Goal: Task Accomplishment & Management: Manage account settings

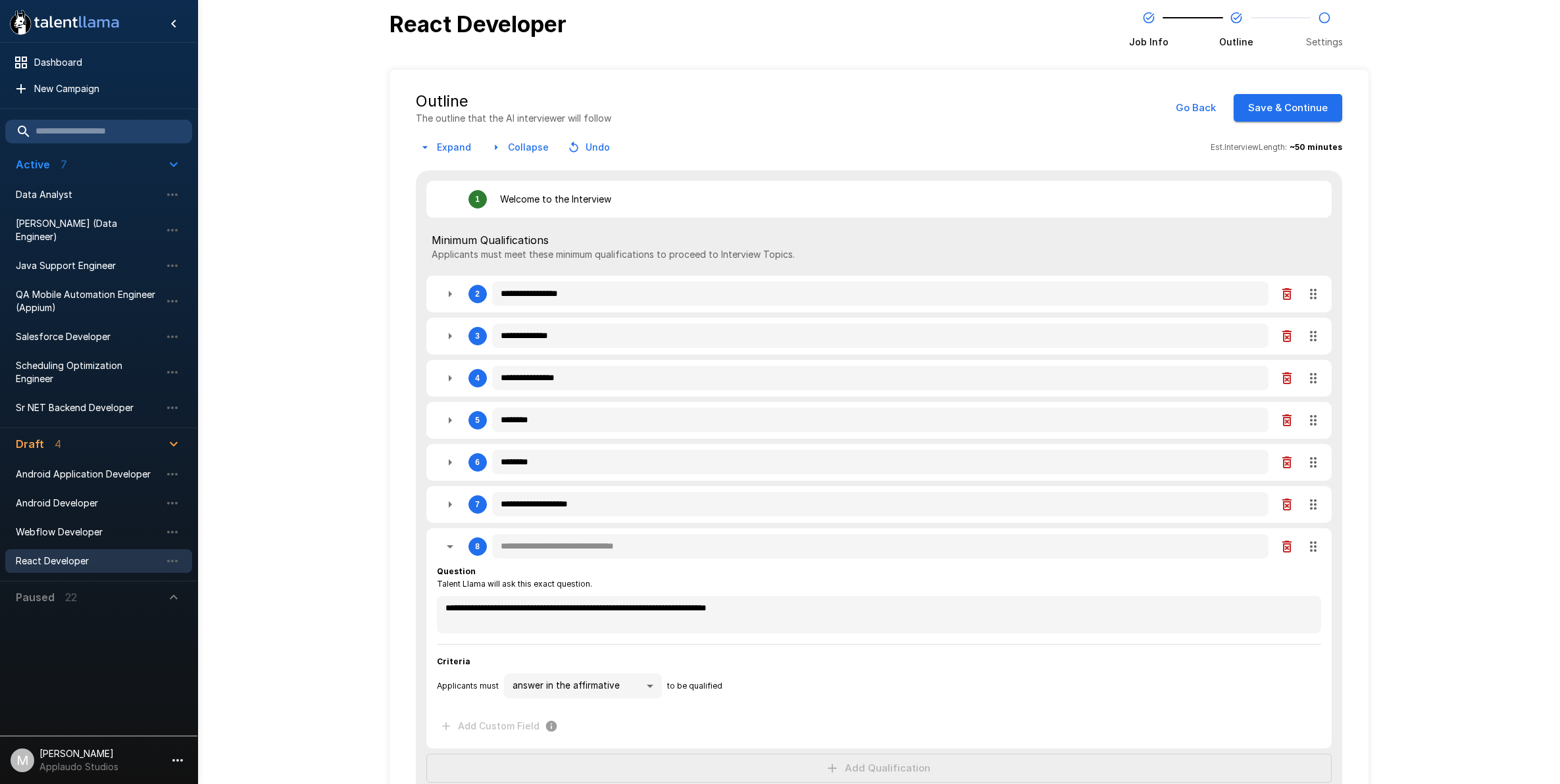
scroll to position [164, 0]
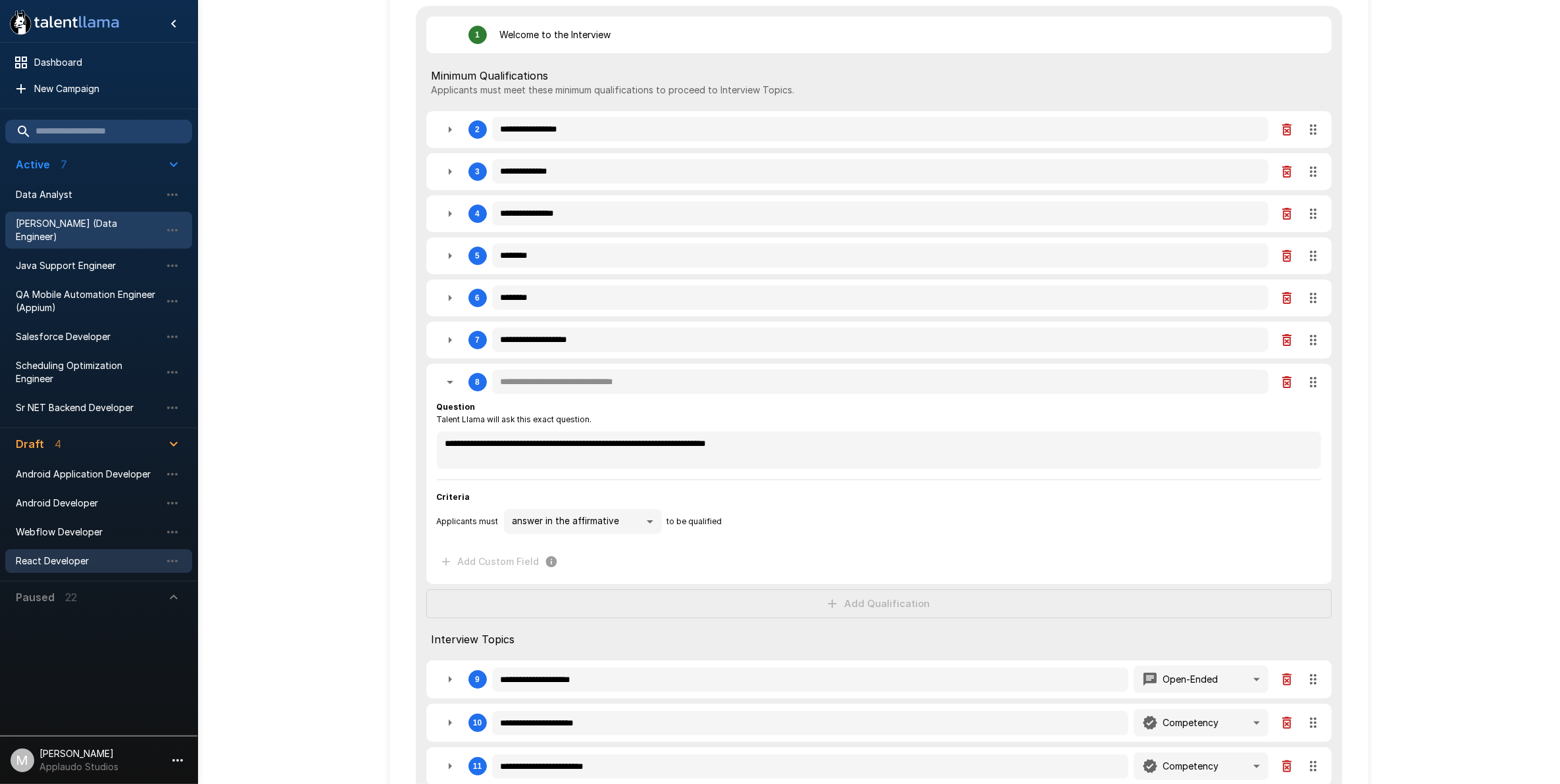
click at [116, 225] on span "[PERSON_NAME] (Data Engineer)" at bounding box center [88, 230] width 145 height 27
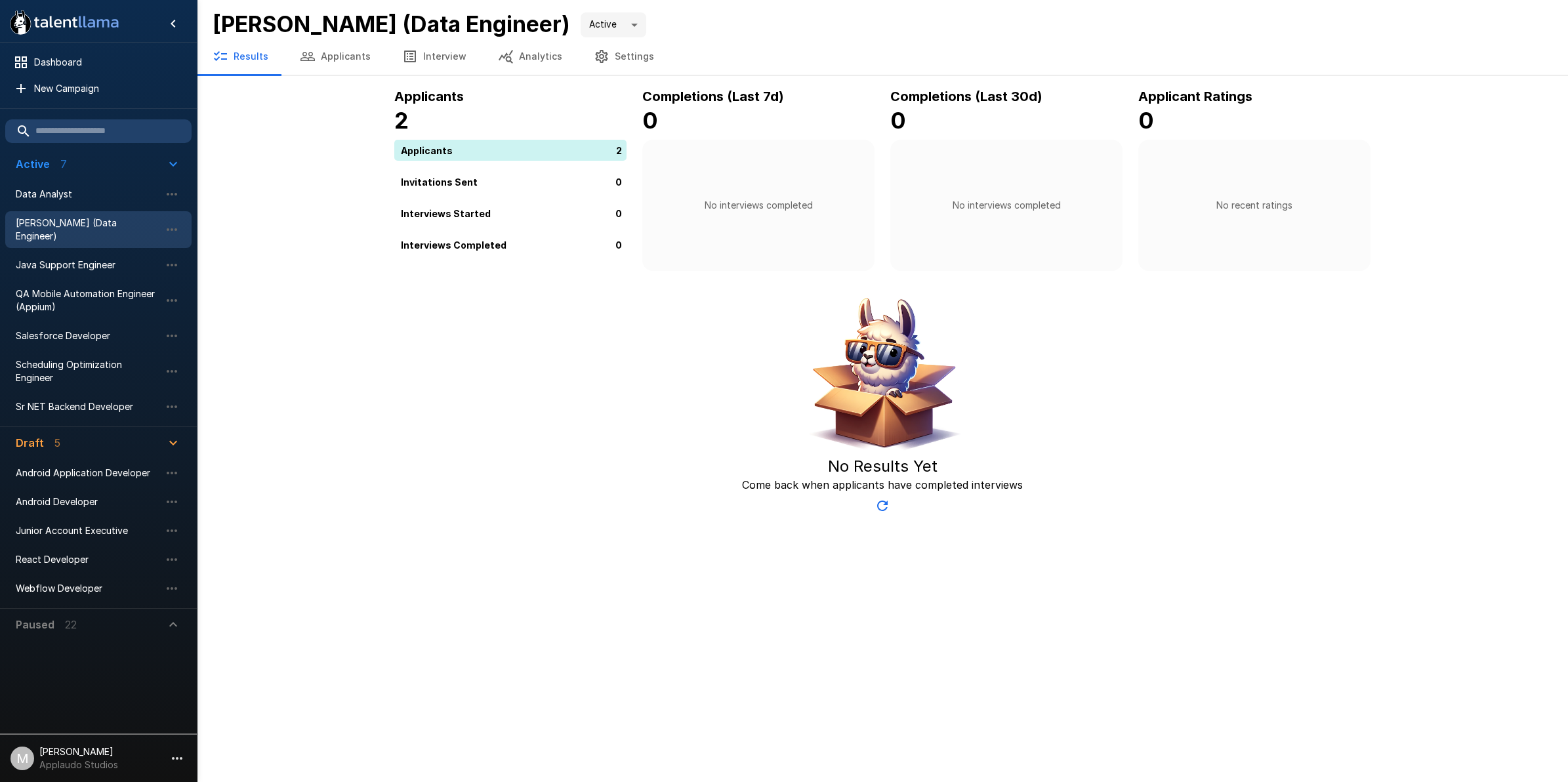
click at [614, 56] on button "Settings" at bounding box center [623, 56] width 92 height 36
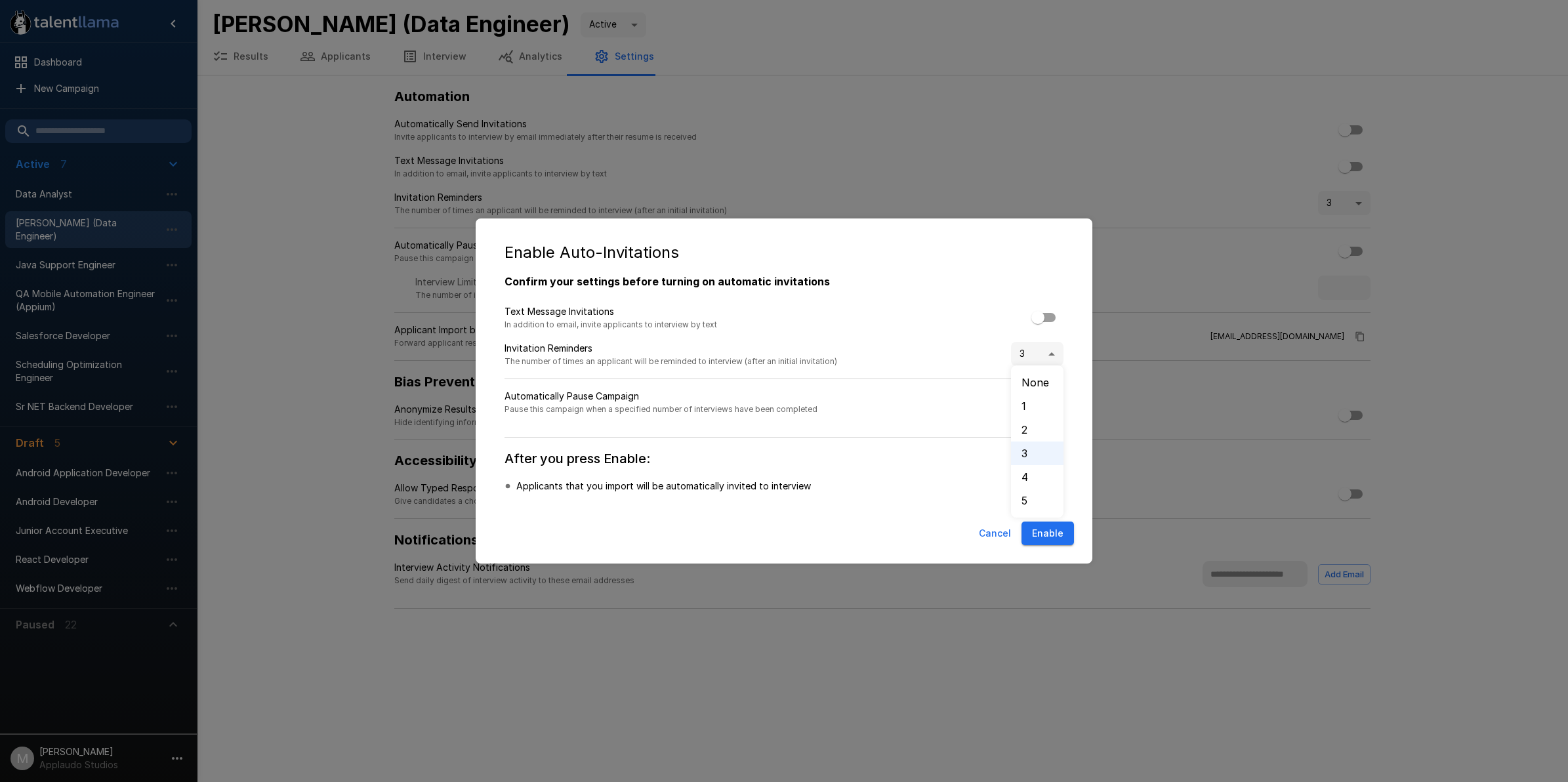
click at [1021, 361] on body ".st0{fill:#FFFFFF;} .st1{fill:#76a4ed;} Dashboard New Campaign Active 7 Data An…" at bounding box center [784, 391] width 1568 height 782
click at [1048, 493] on li "5" at bounding box center [1037, 500] width 52 height 24
type input "*"
click at [1040, 534] on button "Enable" at bounding box center [1047, 534] width 52 height 24
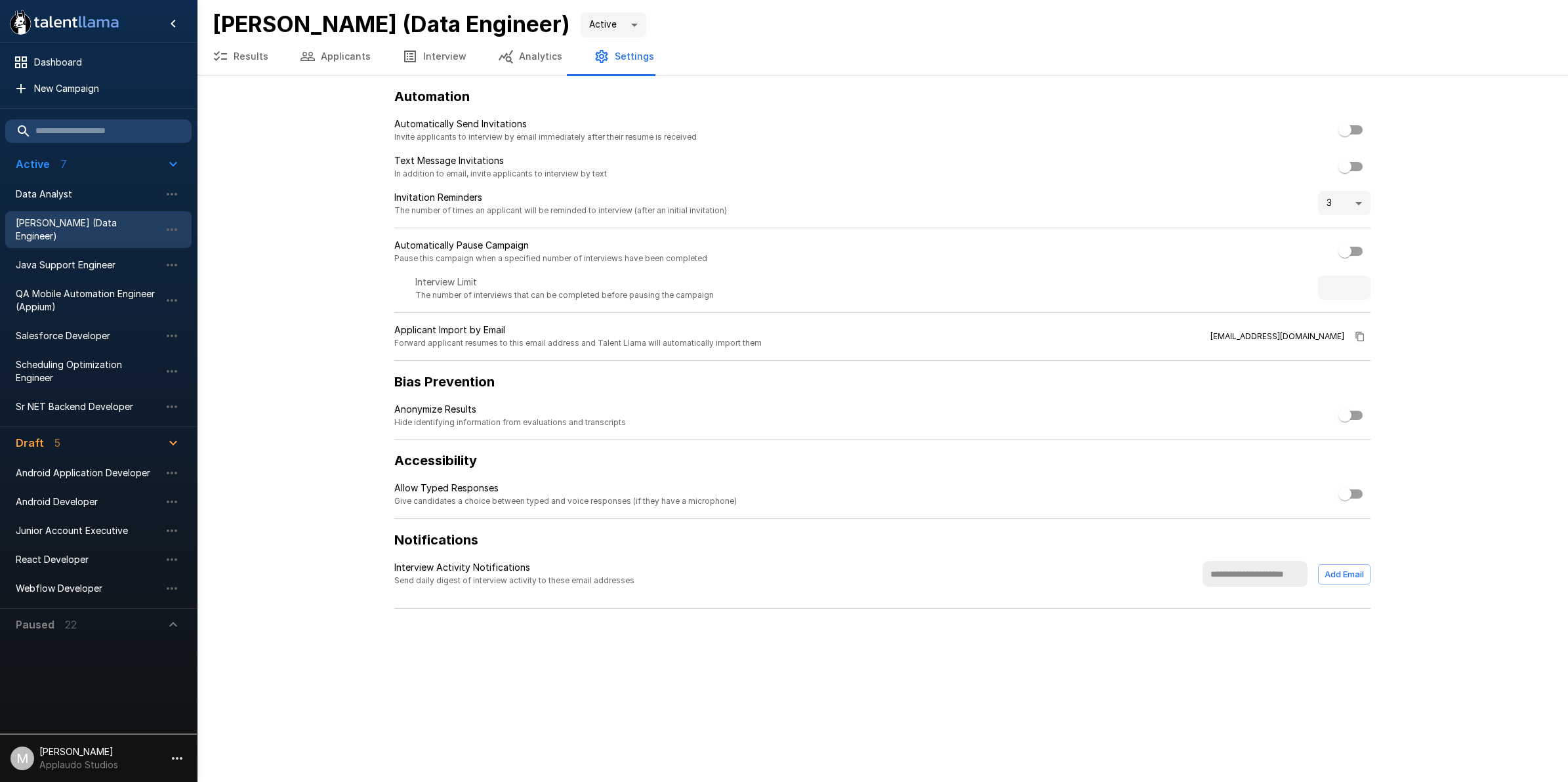
type input "*"
click at [109, 258] on span "Java Support Engineer" at bounding box center [88, 264] width 144 height 13
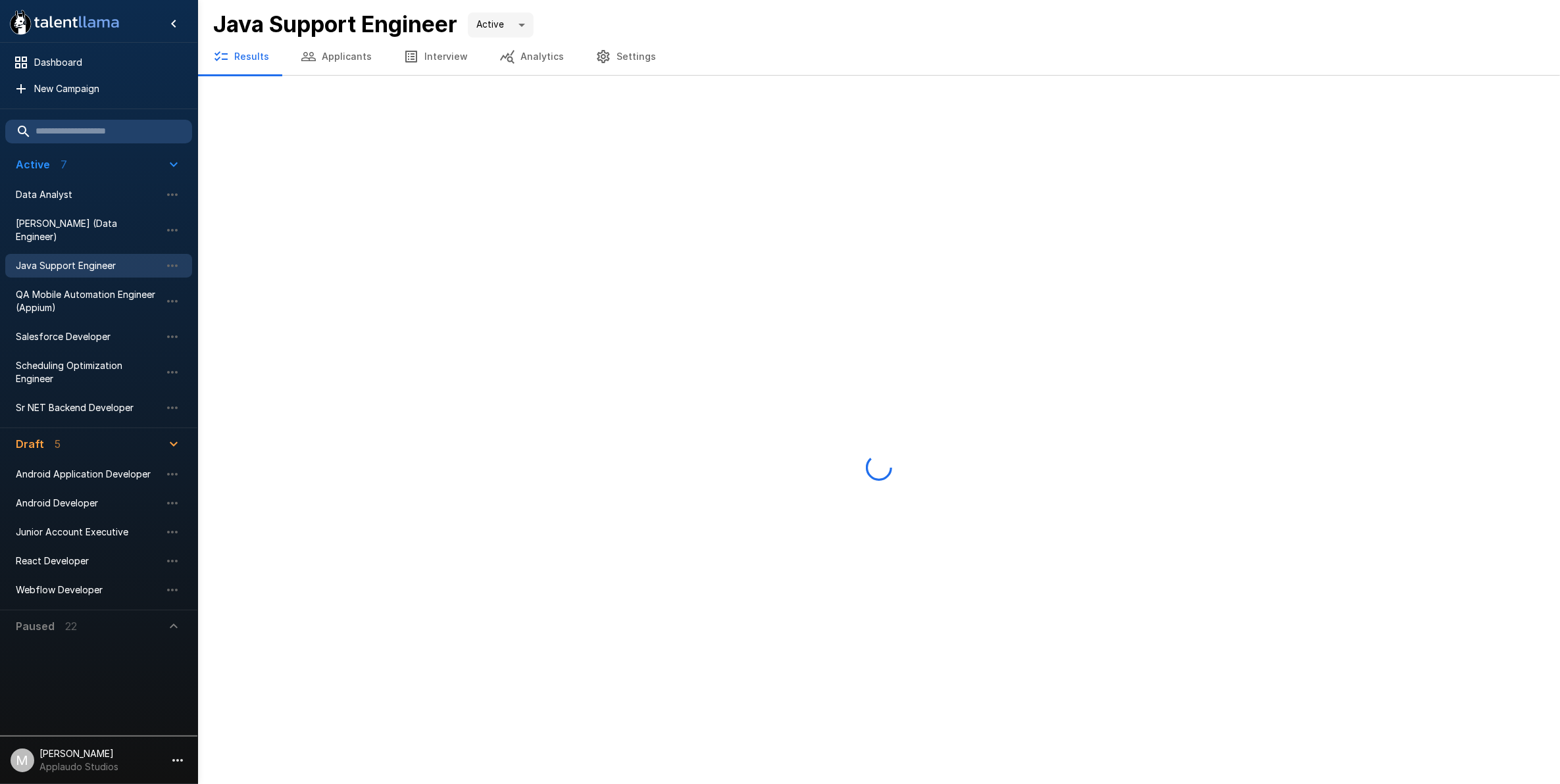
click at [626, 53] on button "Settings" at bounding box center [625, 56] width 92 height 37
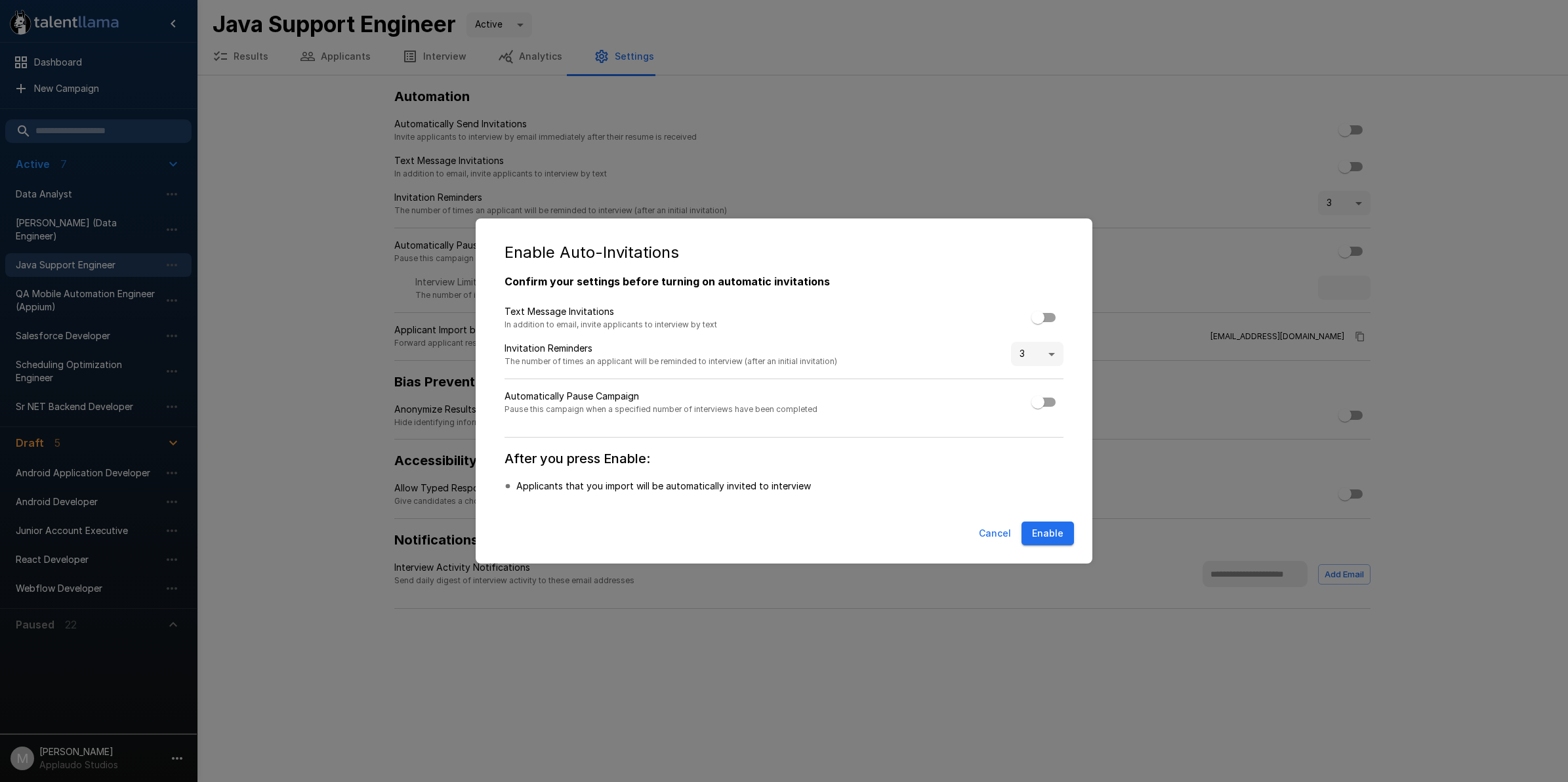
click at [1031, 345] on body ".st0{fill:#FFFFFF;} .st1{fill:#76a4ed;} Dashboard New Campaign Active 7 Data An…" at bounding box center [784, 391] width 1568 height 782
click at [1036, 497] on li "5" at bounding box center [1037, 500] width 52 height 24
type input "*"
click at [1041, 527] on button "Enable" at bounding box center [1047, 534] width 52 height 24
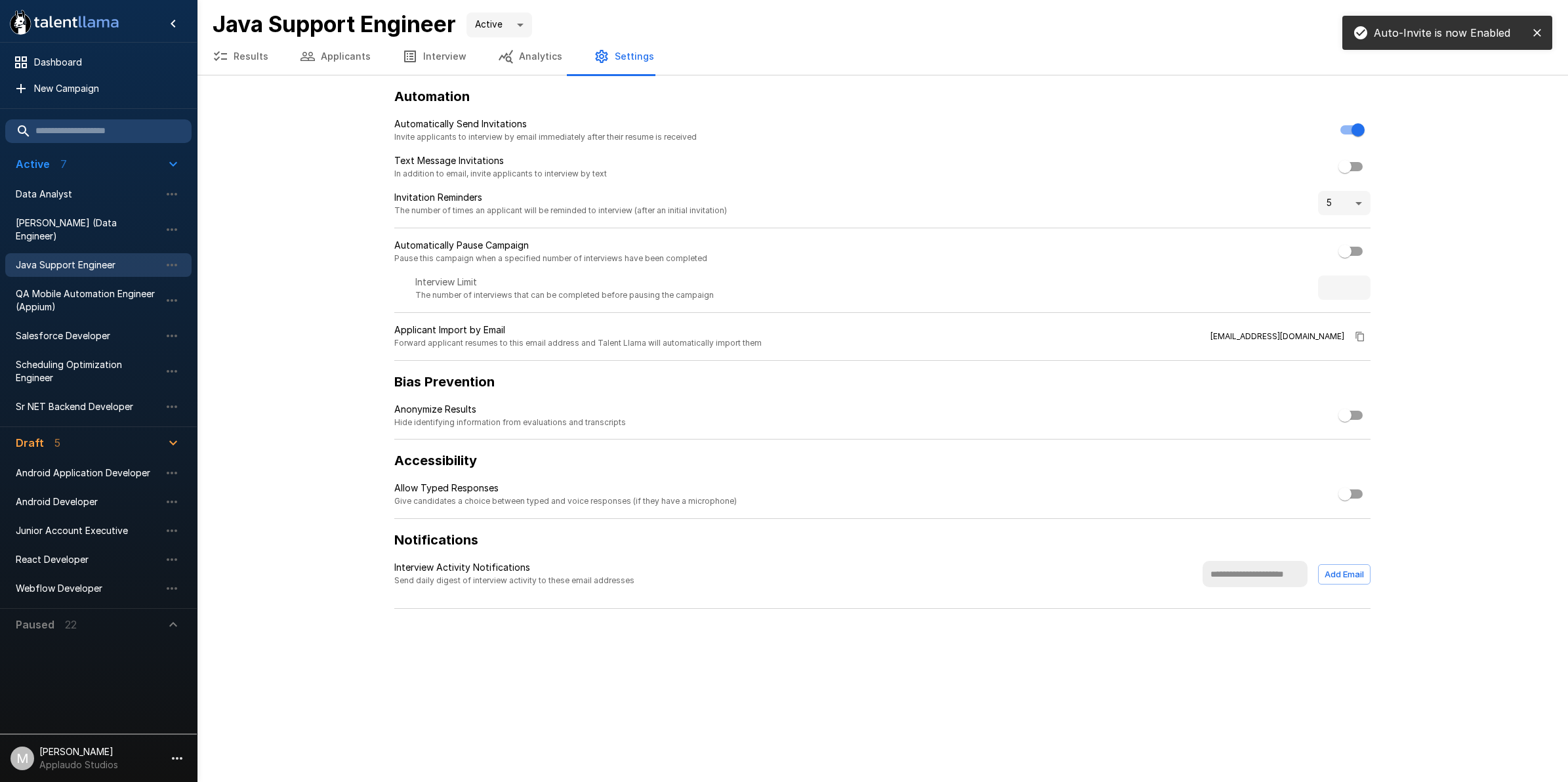
type input "*"
click at [125, 225] on span "[PERSON_NAME] (Data Engineer)" at bounding box center [88, 229] width 144 height 27
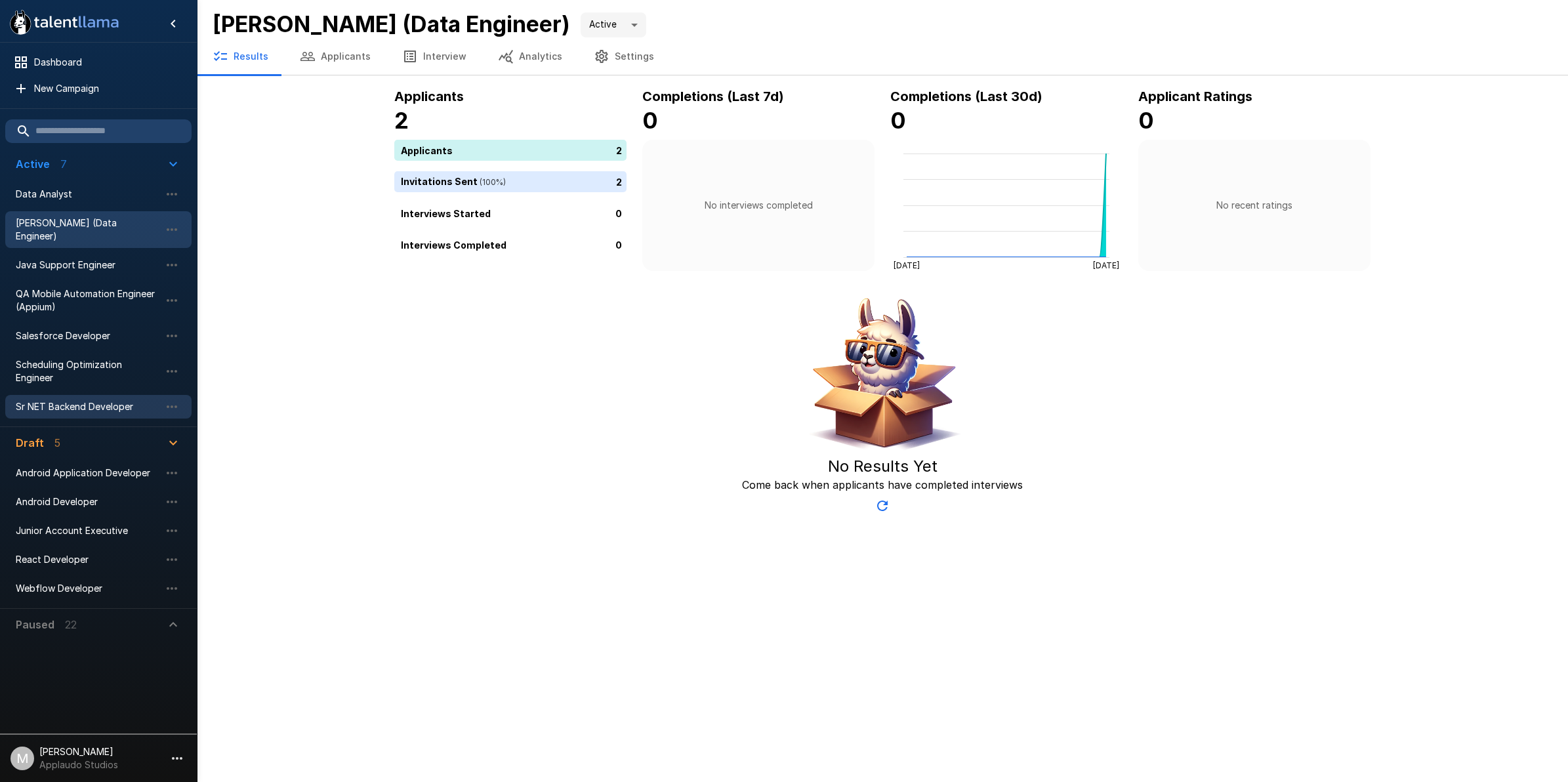
click at [87, 395] on div "Sr NET Backend Developer" at bounding box center [98, 406] width 186 height 24
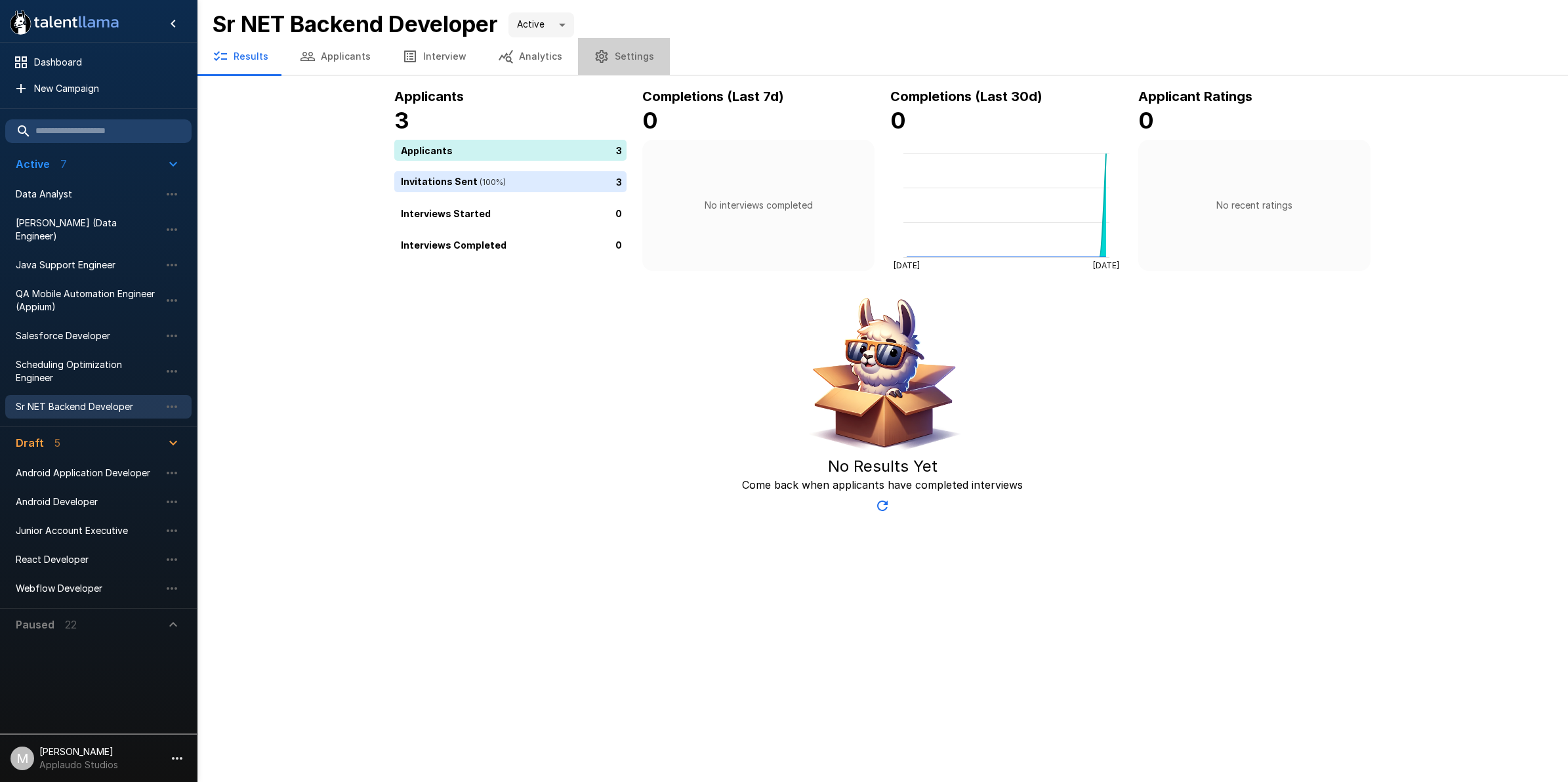
click at [626, 57] on button "Settings" at bounding box center [623, 56] width 92 height 36
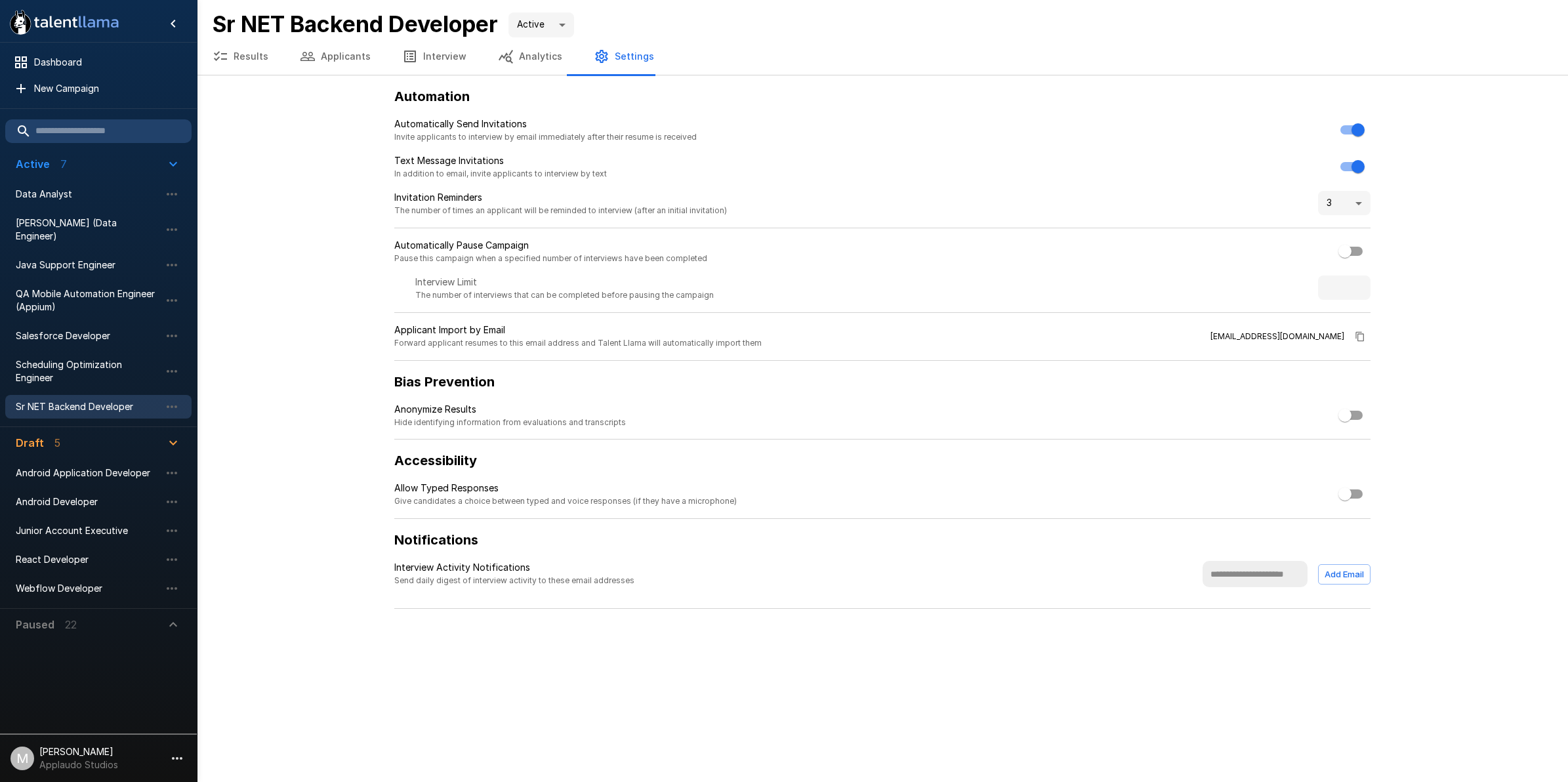
click at [1363, 211] on body ".st0{fill:#FFFFFF;} .st1{fill:#76a4ed;} Dashboard New Campaign Active 7 Data An…" at bounding box center [784, 391] width 1568 height 782
click at [1344, 350] on li "5" at bounding box center [1344, 350] width 52 height 24
type input "*"
click at [1471, 248] on div ".st0{fill:#FFFFFF;} .st1{fill:#76a4ed;} Dashboard New Campaign Active 7 Data An…" at bounding box center [882, 304] width 1371 height 609
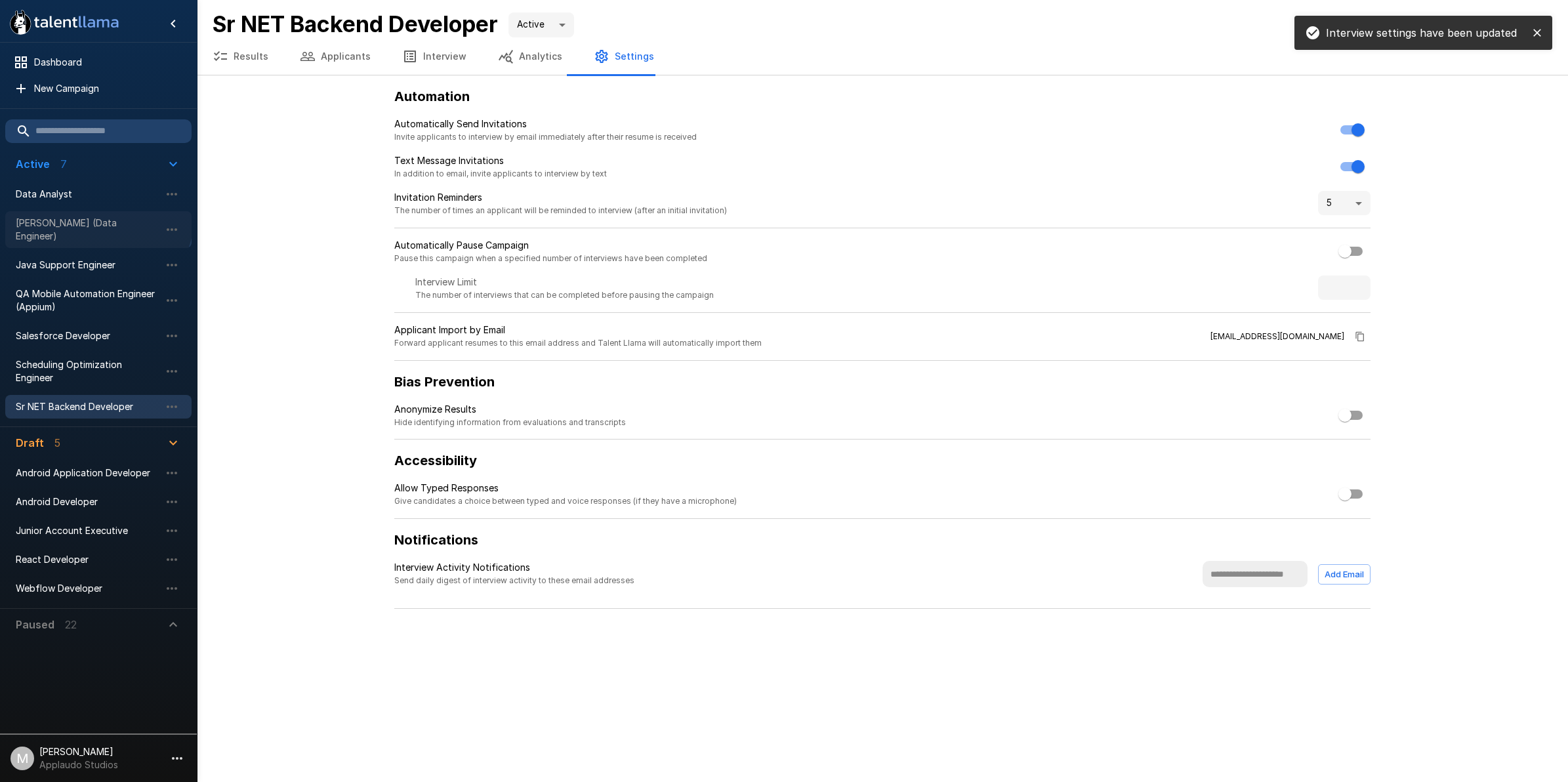
click at [90, 215] on div "[PERSON_NAME] (Data Engineer)" at bounding box center [98, 229] width 186 height 36
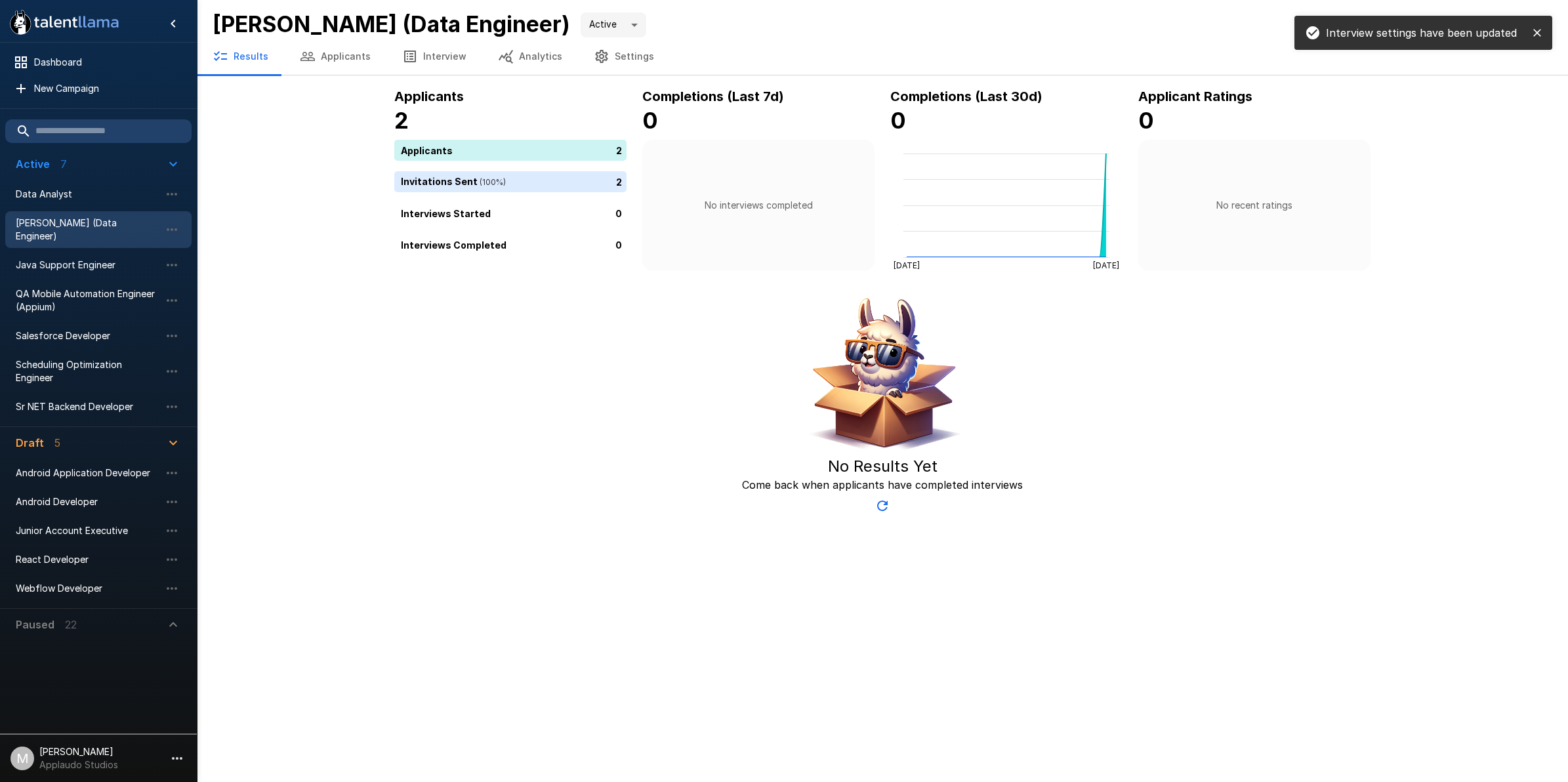
click at [639, 55] on button "Settings" at bounding box center [623, 56] width 92 height 36
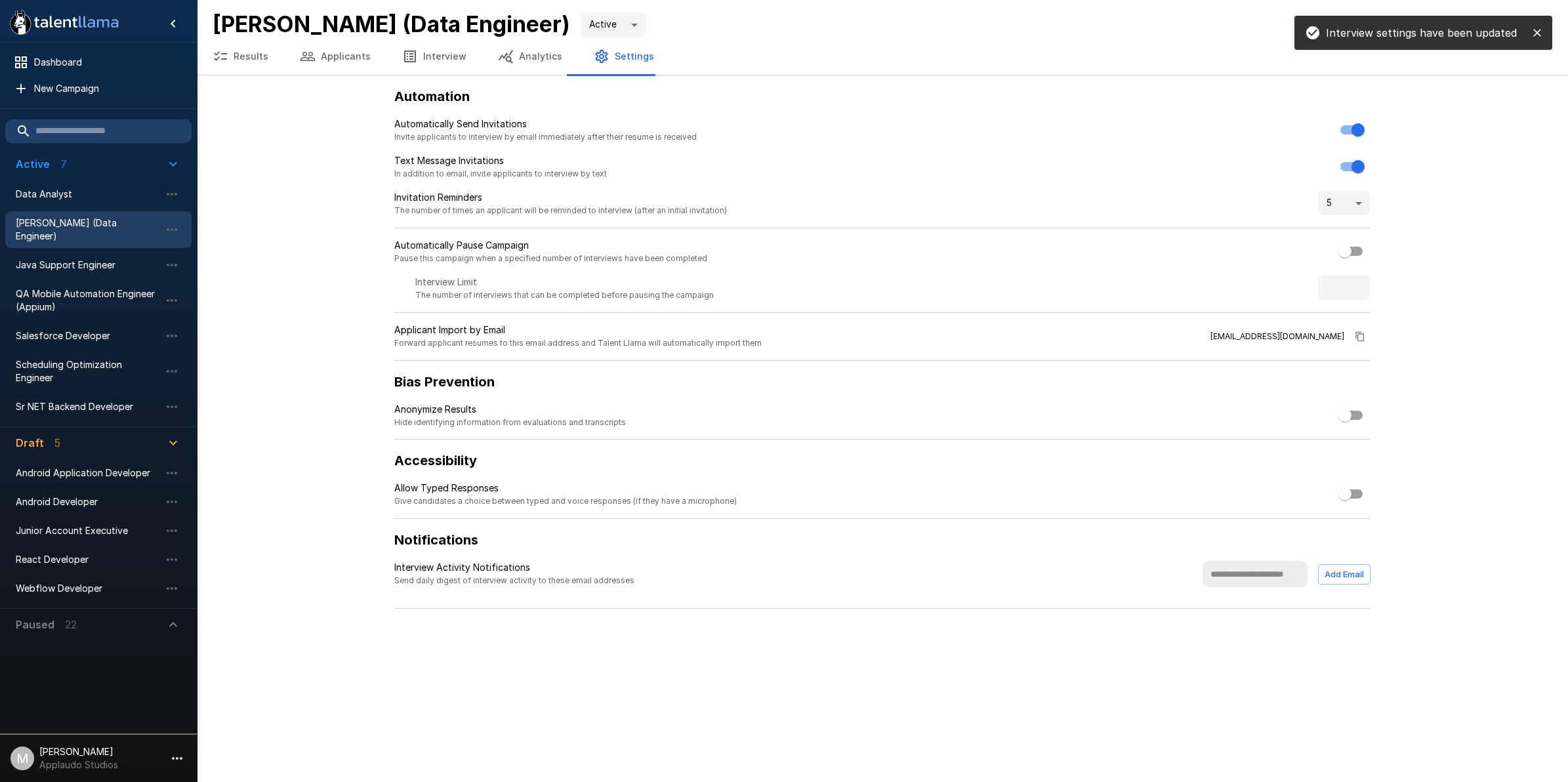
click at [121, 263] on li "Java Support Engineer" at bounding box center [98, 265] width 186 height 29
click at [125, 258] on span "Java Support Engineer" at bounding box center [88, 264] width 144 height 13
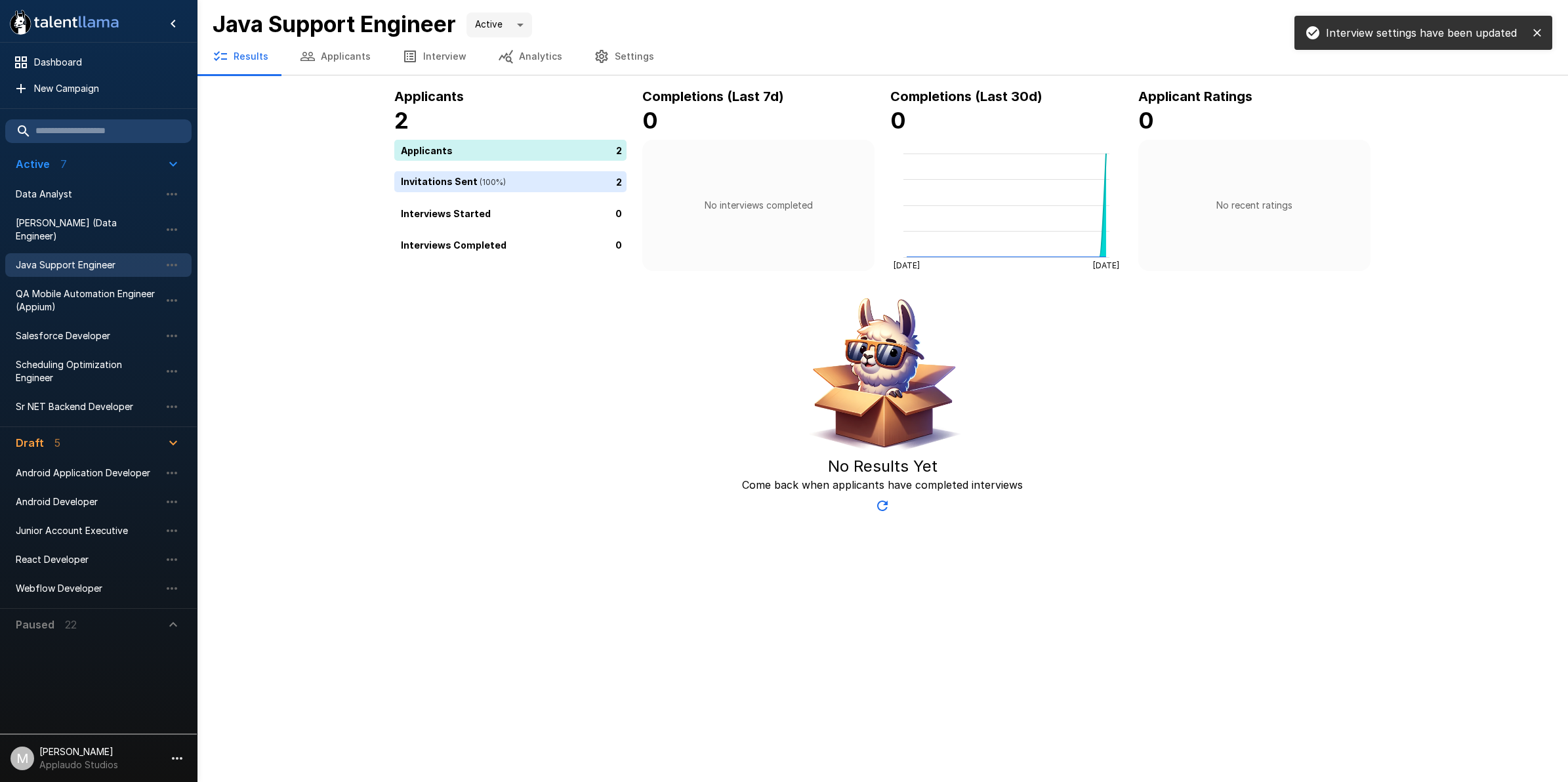
click at [604, 56] on button "Settings" at bounding box center [623, 56] width 92 height 36
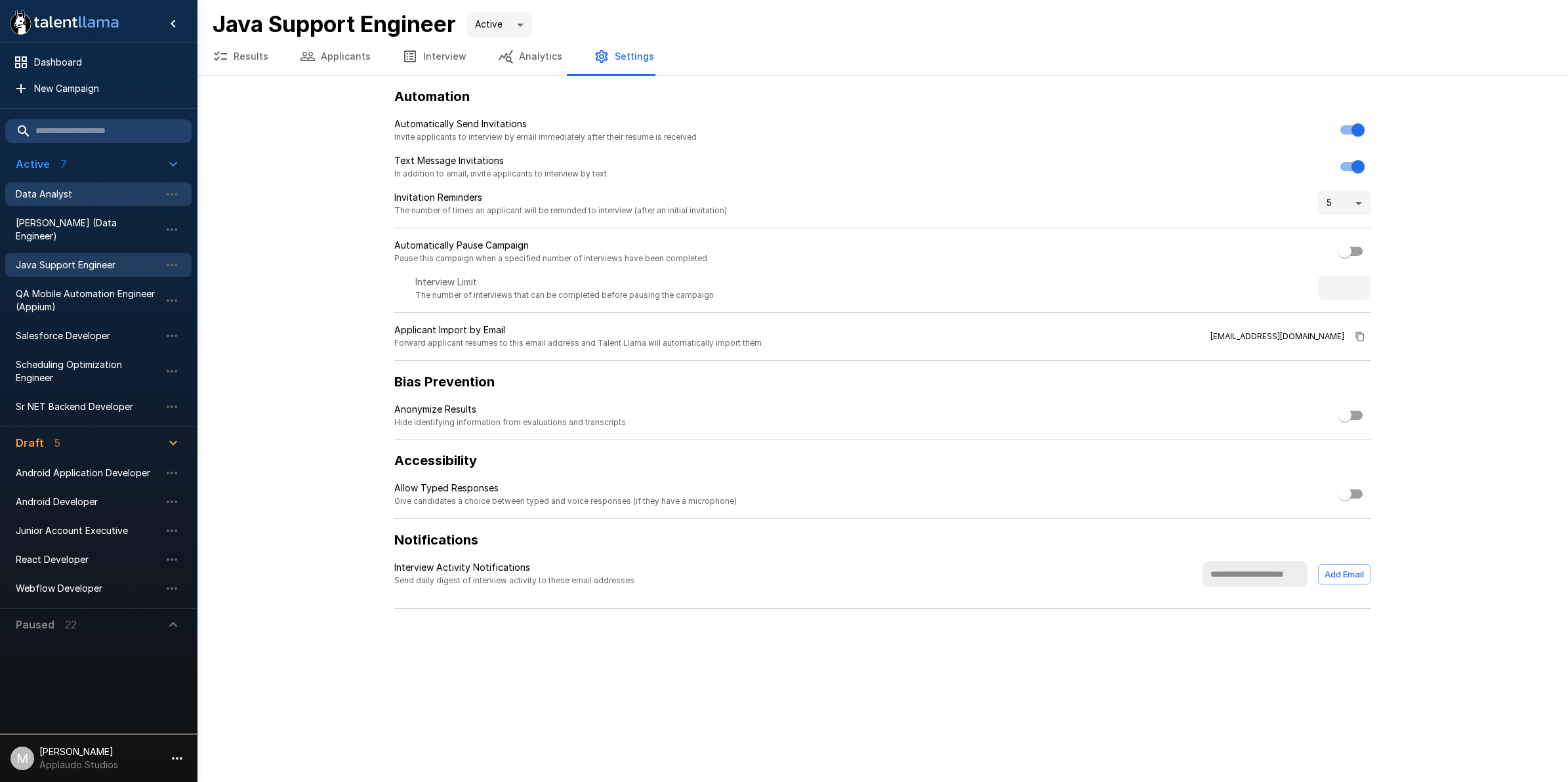
click at [99, 198] on span "Data Analyst" at bounding box center [88, 194] width 144 height 13
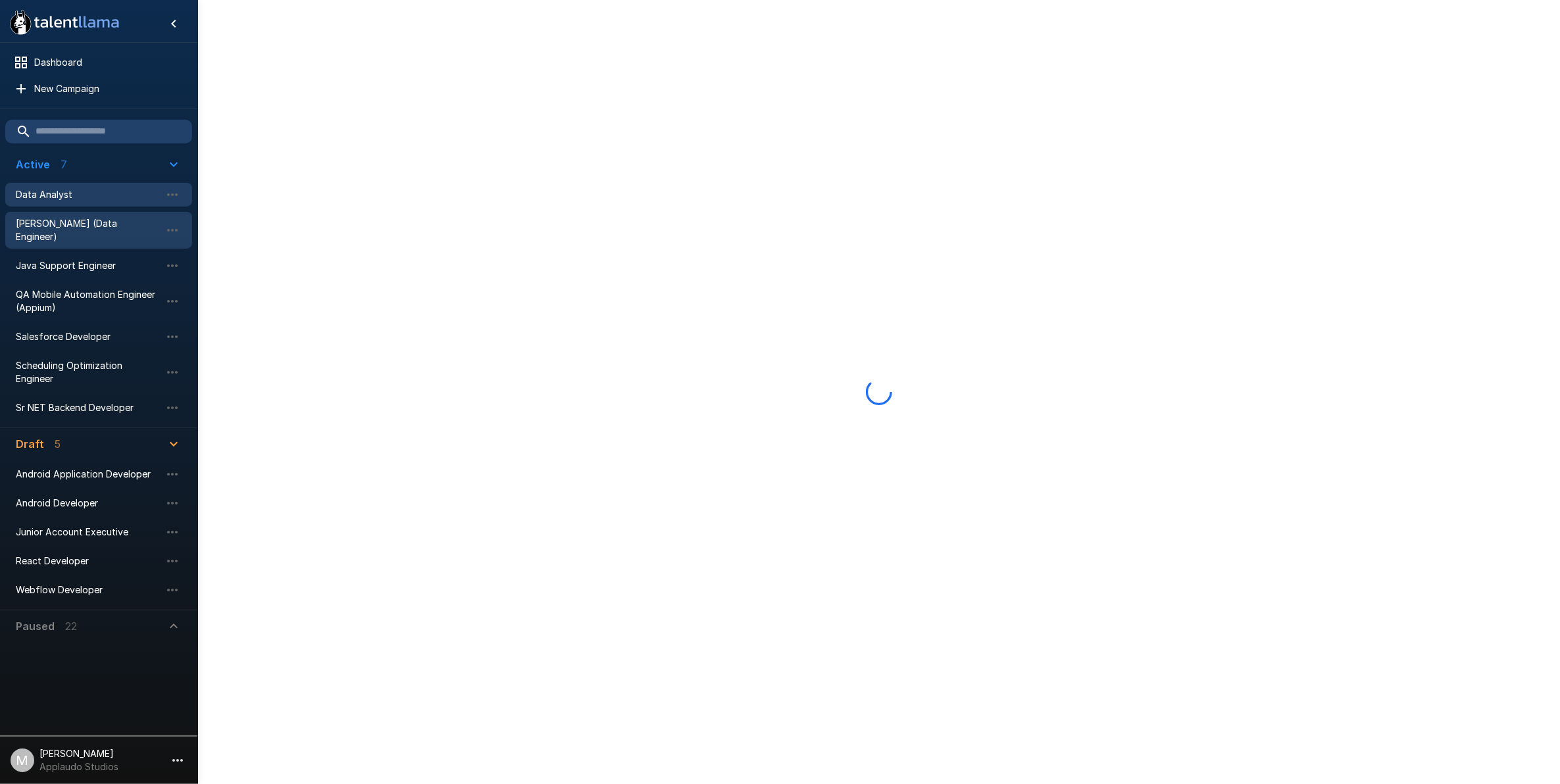
click at [91, 222] on span "[PERSON_NAME] (Data Engineer)" at bounding box center [88, 230] width 145 height 27
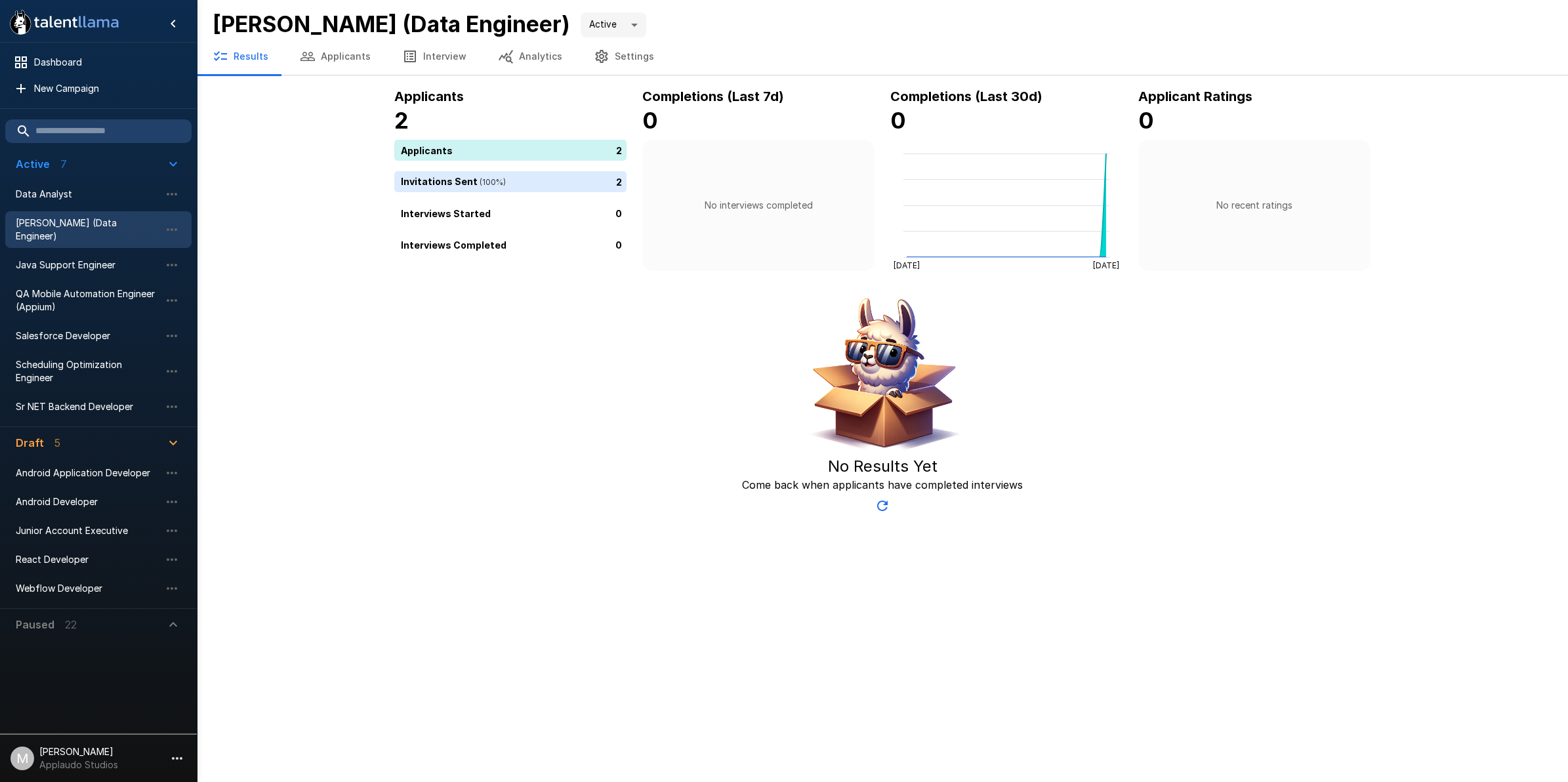
click at [644, 59] on button "Settings" at bounding box center [623, 56] width 92 height 36
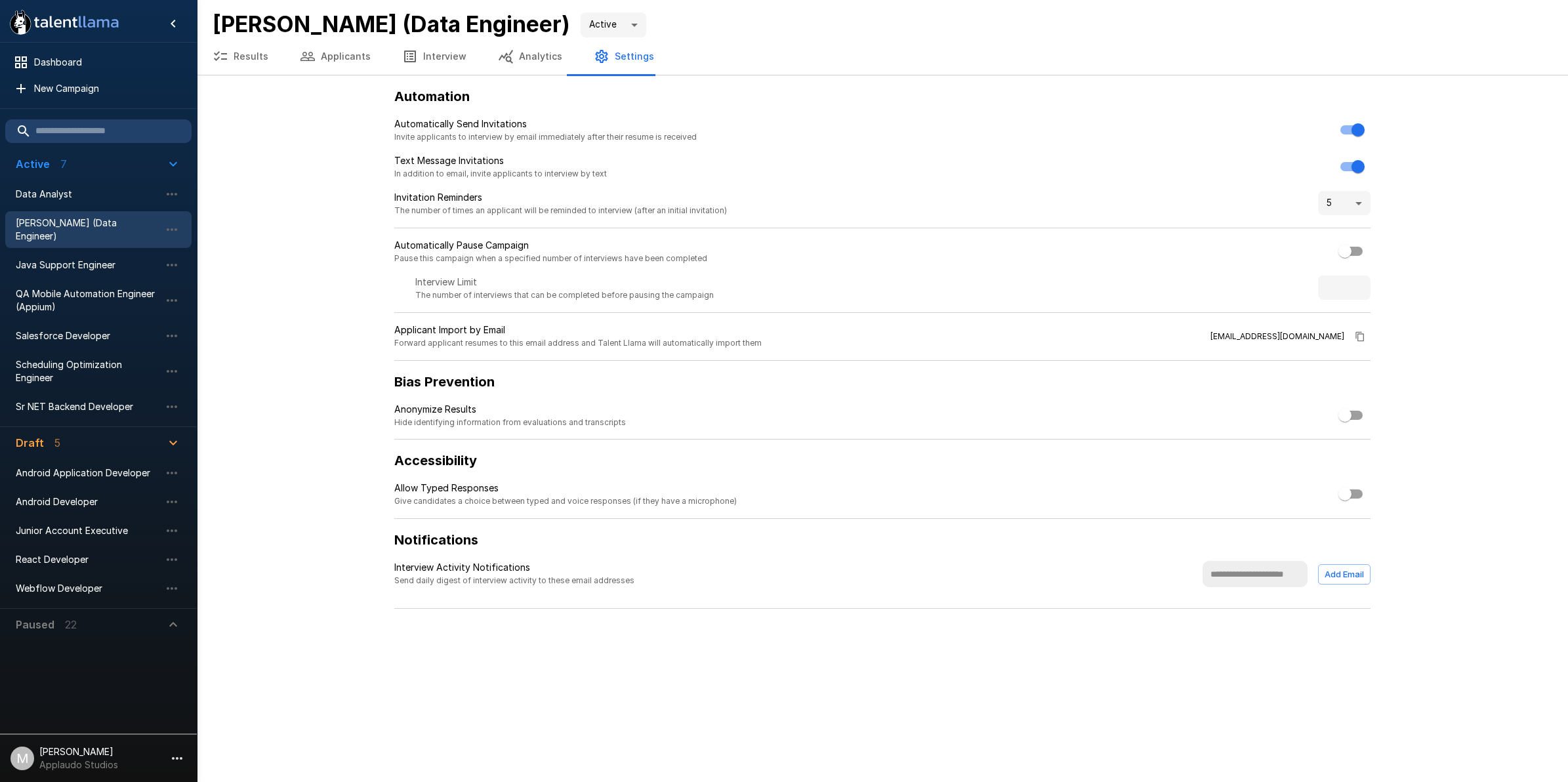
click at [363, 53] on button "Applicants" at bounding box center [335, 56] width 103 height 36
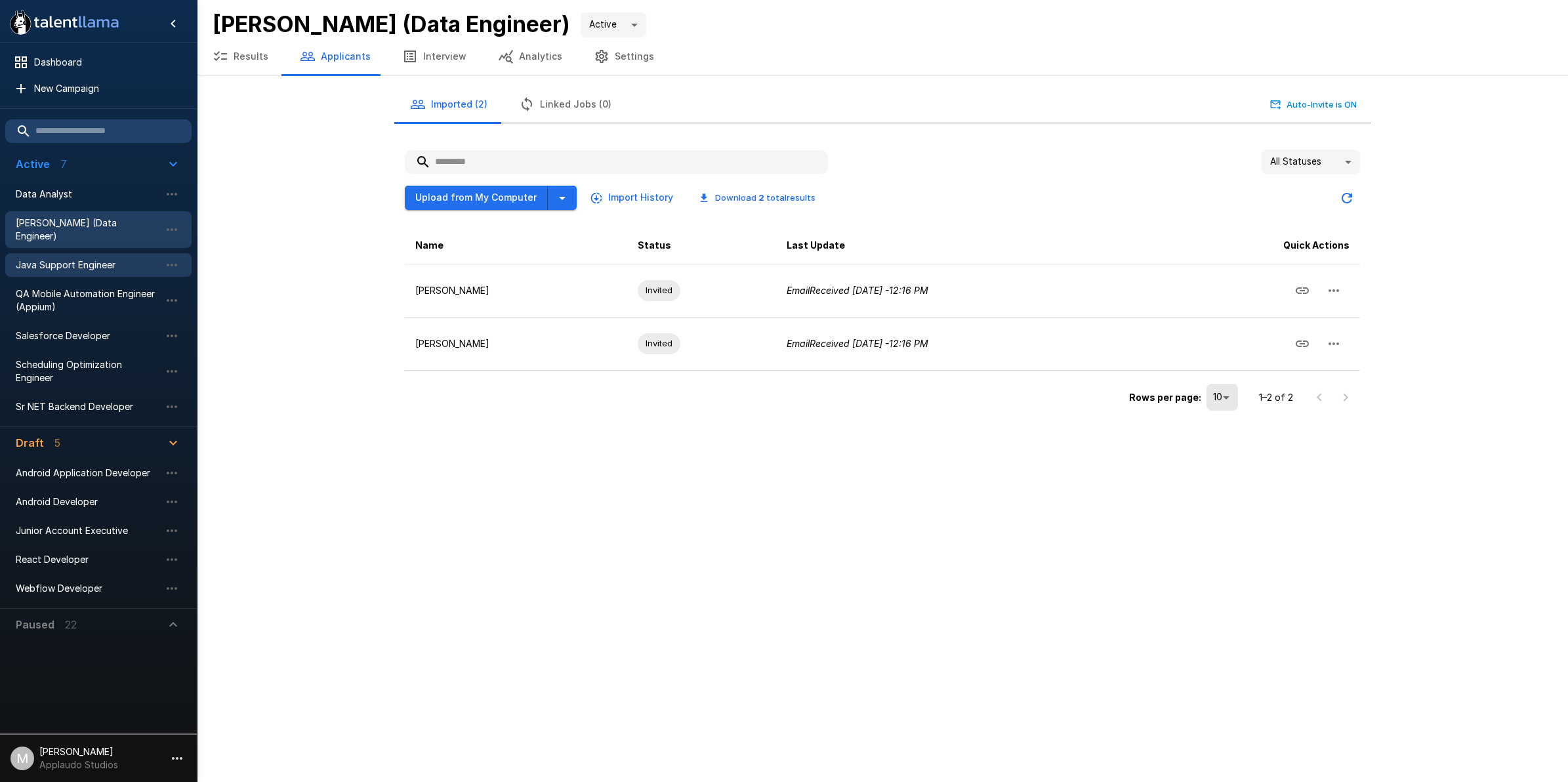
click at [60, 258] on span "Java Support Engineer" at bounding box center [88, 264] width 144 height 13
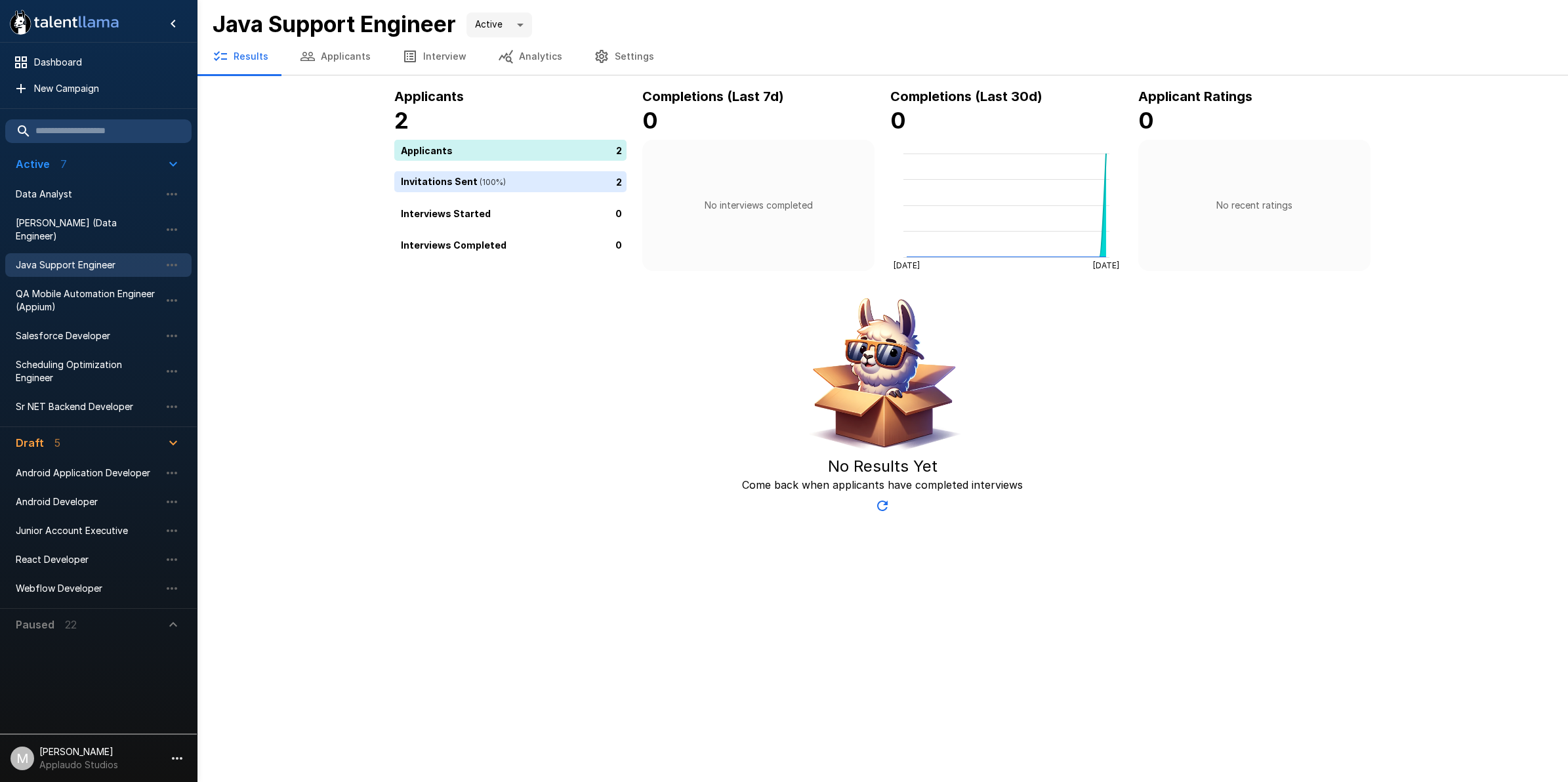
click at [639, 51] on button "Settings" at bounding box center [623, 56] width 92 height 36
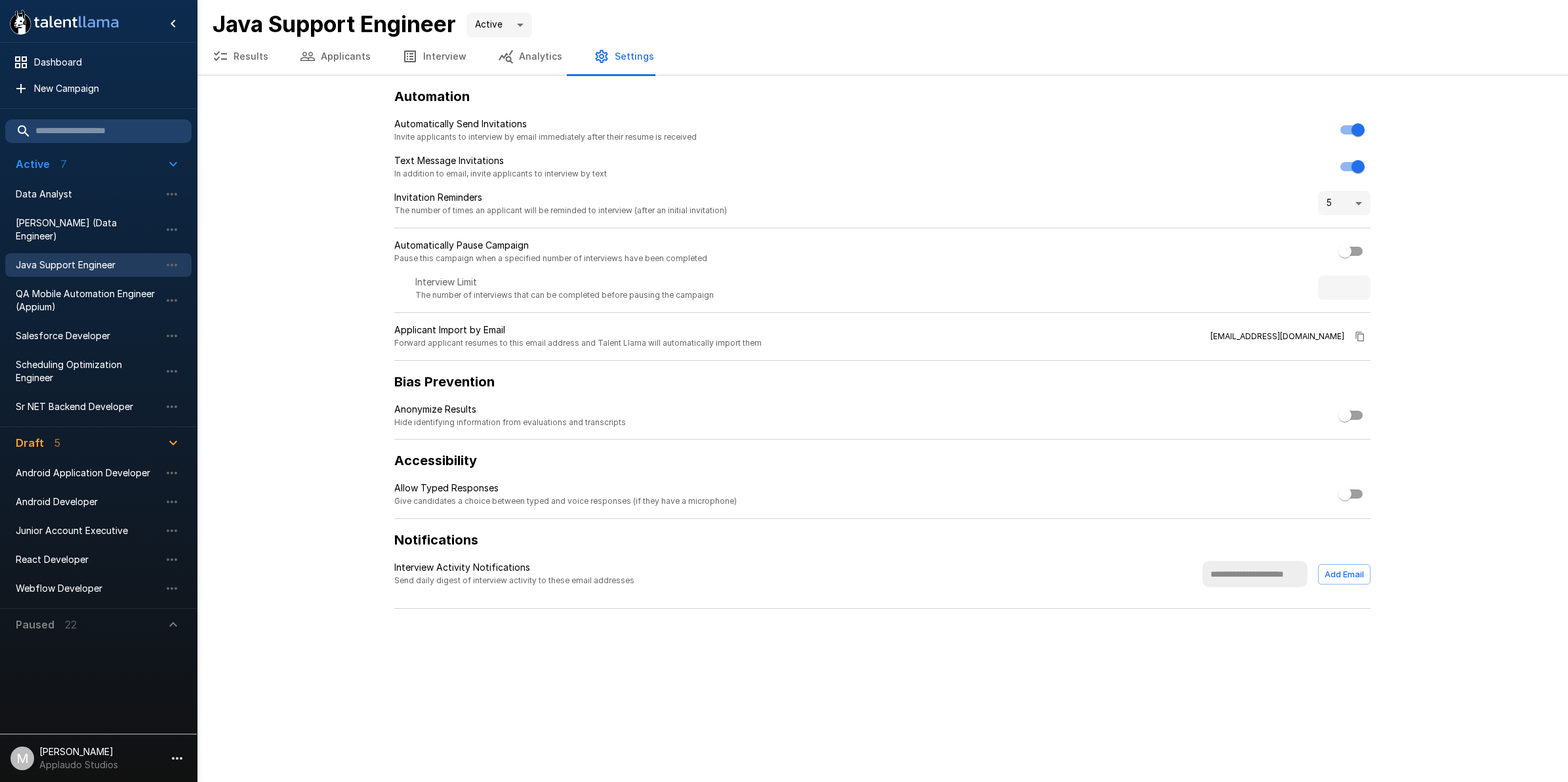
click at [340, 53] on button "Applicants" at bounding box center [335, 56] width 103 height 36
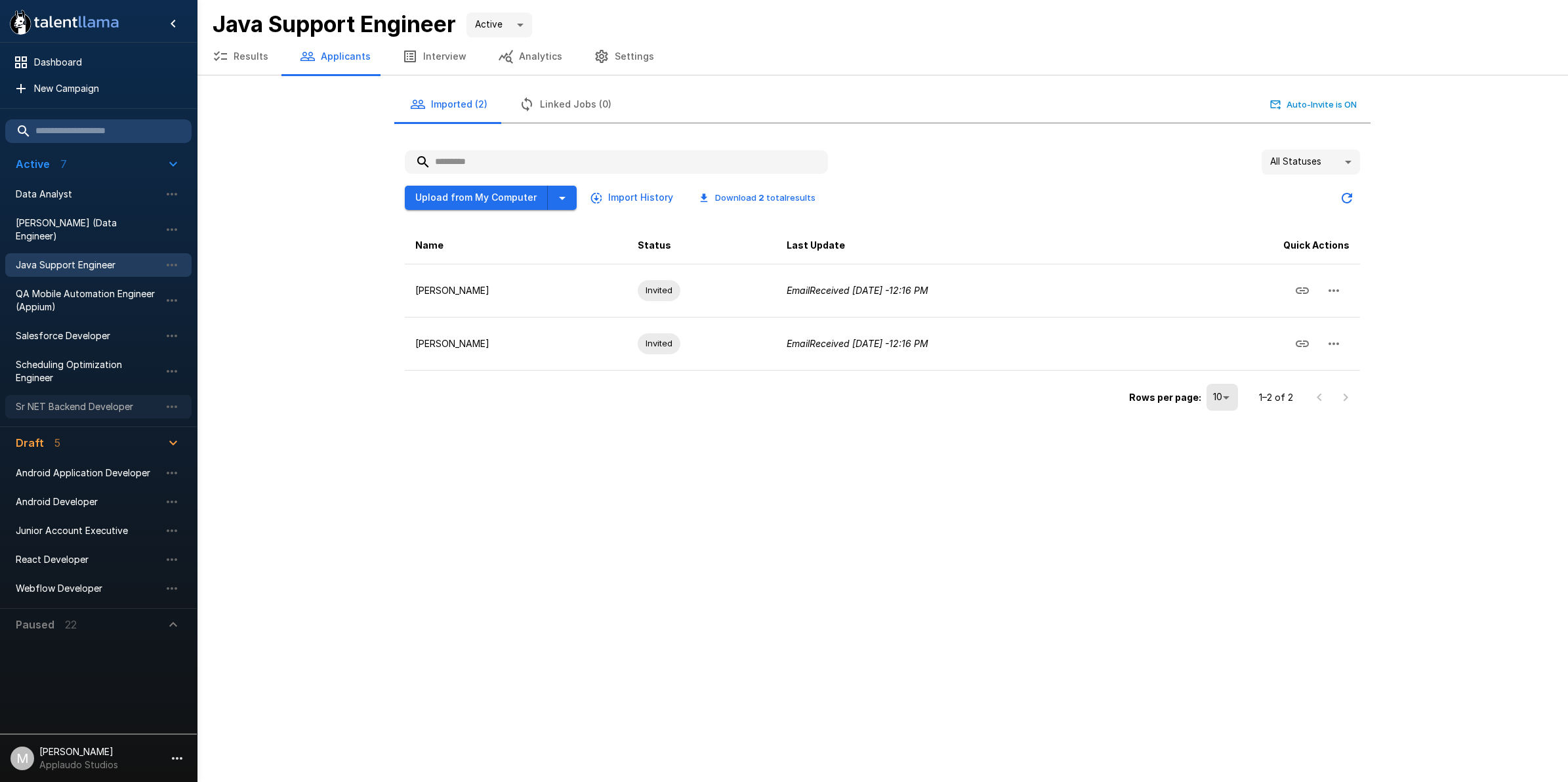
click at [66, 400] on span "Sr NET Backend Developer" at bounding box center [88, 406] width 144 height 13
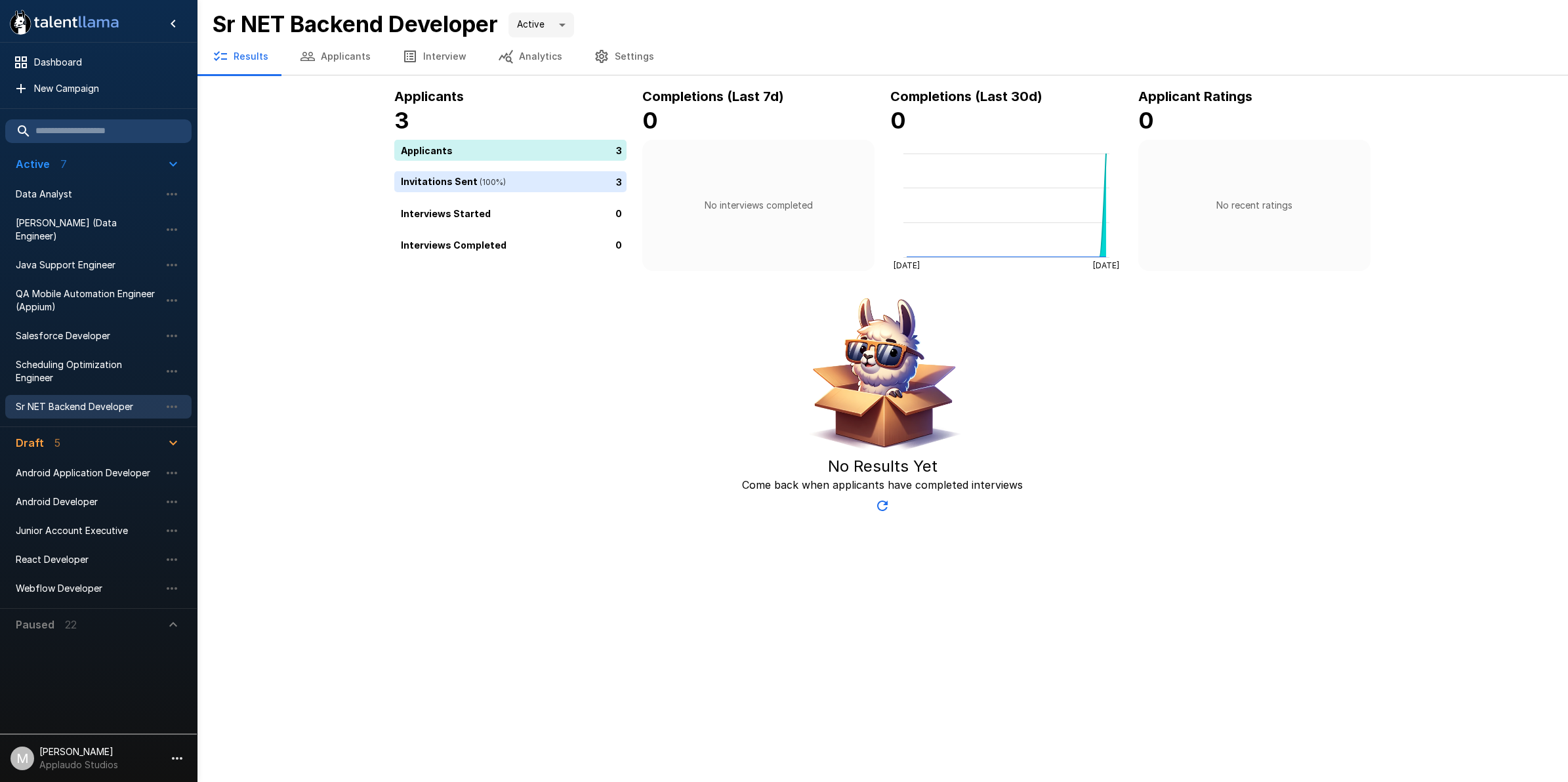
click at [363, 63] on button "Applicants" at bounding box center [335, 56] width 103 height 36
